Goal: Task Accomplishment & Management: Manage account settings

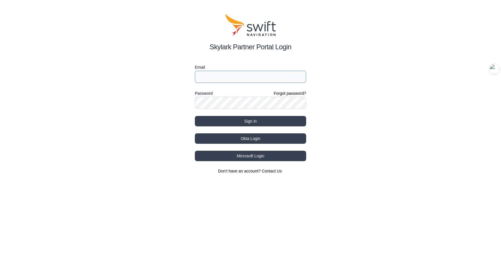
type input "[EMAIL_ADDRESS][DOMAIN_NAME]"
click at [274, 78] on input "[EMAIL_ADDRESS][DOMAIN_NAME]" at bounding box center [250, 77] width 111 height 12
drag, startPoint x: 246, startPoint y: 77, endPoint x: 189, endPoint y: 77, distance: 57.4
click at [189, 77] on div "Skylark Partner Portal Login Email [EMAIL_ADDRESS][DOMAIN_NAME] Password Forgot…" at bounding box center [250, 94] width 501 height 188
click at [191, 188] on html "Skylark Partner Portal Login Email [EMAIL_ADDRESS][DOMAIN_NAME] Password Forgot…" at bounding box center [250, 94] width 501 height 188
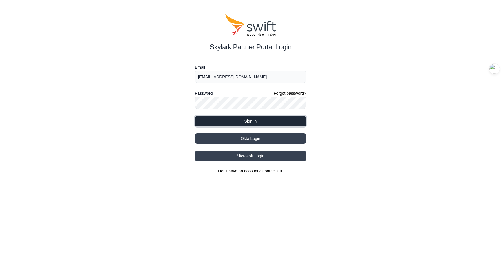
click at [266, 123] on button "Sign in" at bounding box center [250, 121] width 111 height 10
select select
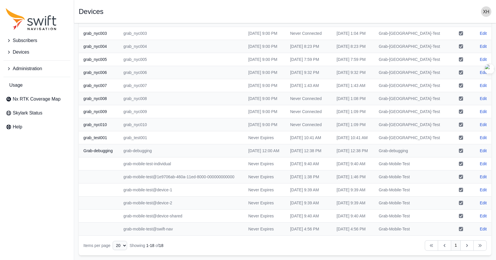
scroll to position [164, 0]
